Goal: Information Seeking & Learning: Learn about a topic

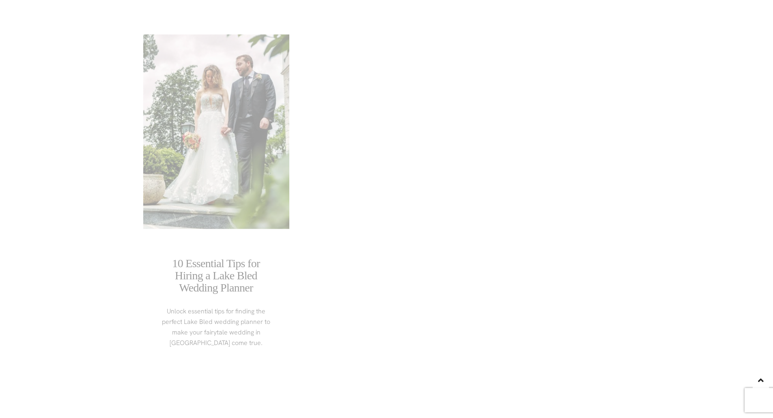
scroll to position [3595, 0]
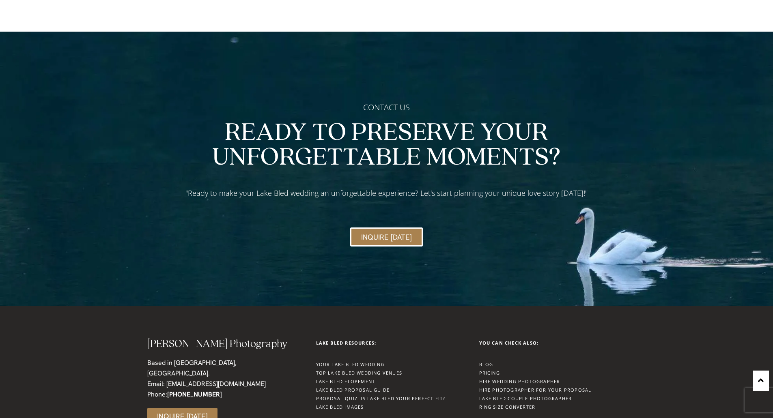
click at [345, 404] on link "Lake Bled Images" at bounding box center [340, 407] width 48 height 6
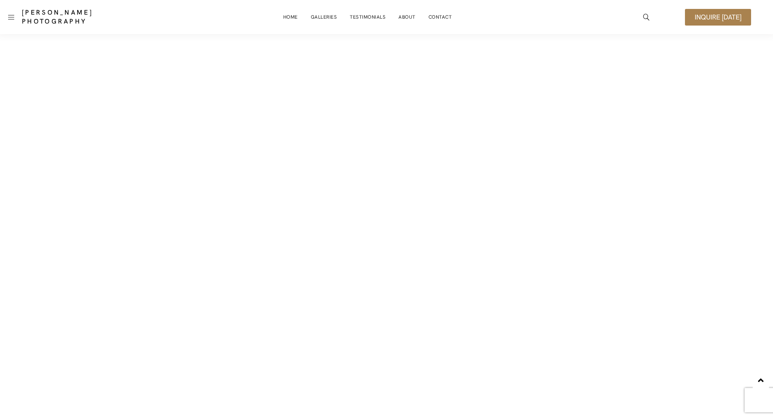
scroll to position [852, 0]
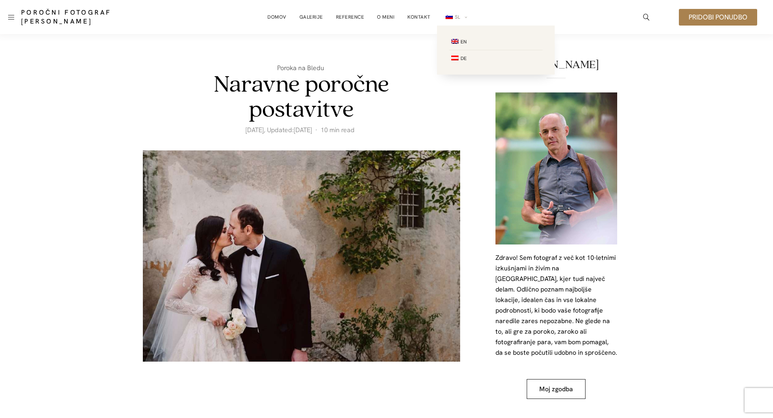
click at [455, 17] on span "SL" at bounding box center [458, 17] width 6 height 6
click at [458, 40] on span "EN" at bounding box center [457, 42] width 17 height 6
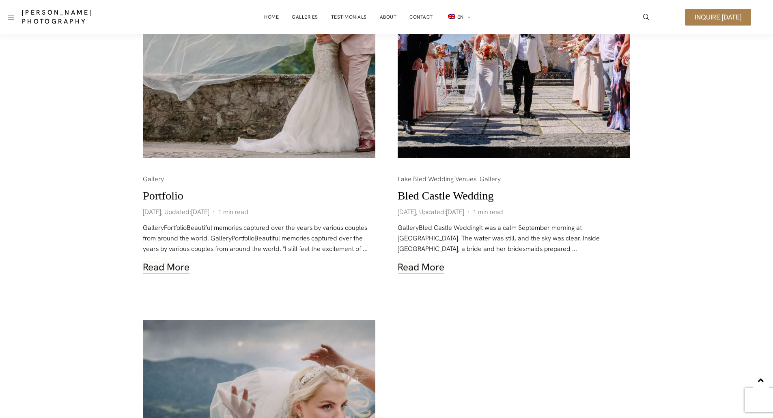
scroll to position [203, 0]
